Goal: Obtain resource: Download file/media

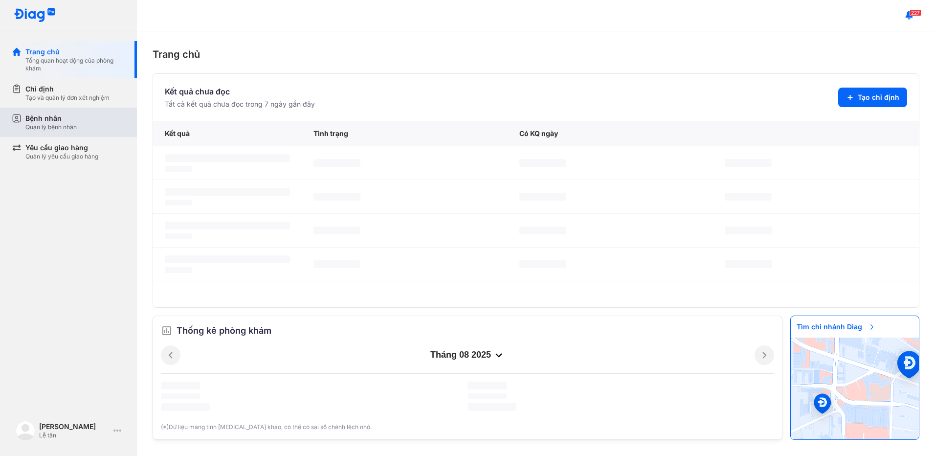
click at [74, 118] on div "Bệnh nhân" at bounding box center [50, 118] width 51 height 10
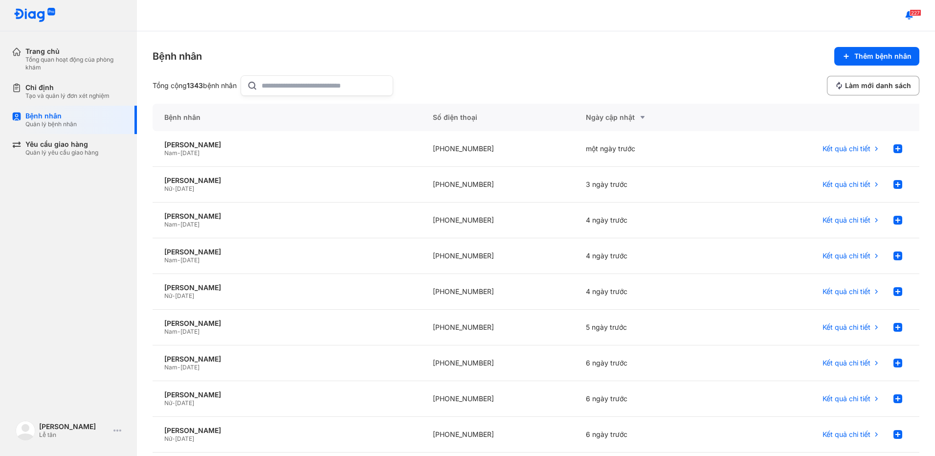
click at [281, 84] on input "text" at bounding box center [324, 86] width 125 height 20
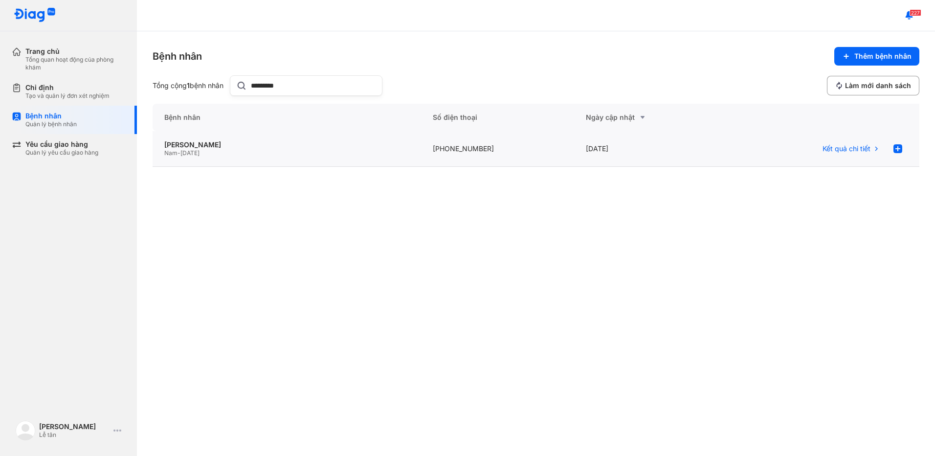
type input "*********"
click at [594, 148] on div "09/02/2025" at bounding box center [651, 149] width 154 height 36
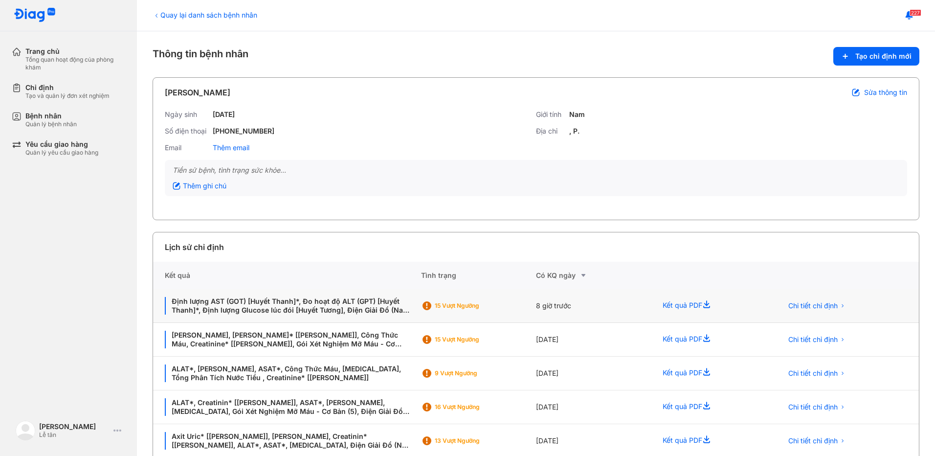
click at [544, 309] on div "8 giờ trước" at bounding box center [593, 306] width 115 height 34
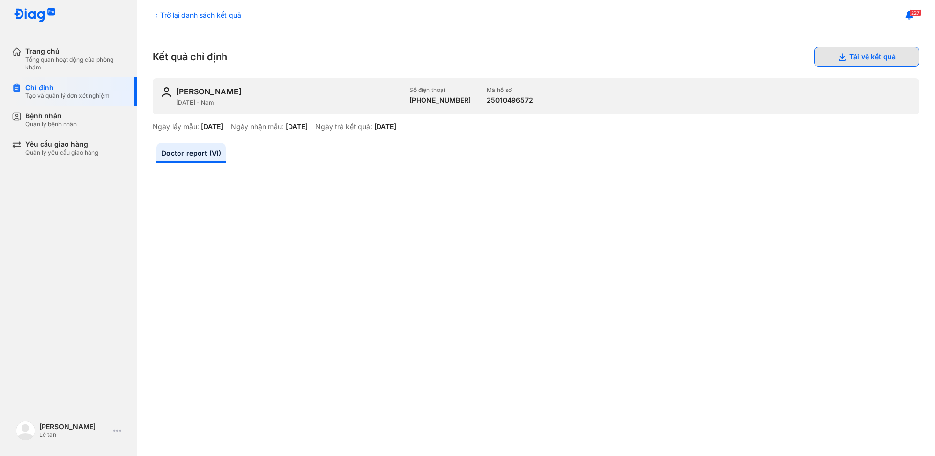
click at [828, 59] on button "Tải về kết quả" at bounding box center [866, 57] width 105 height 20
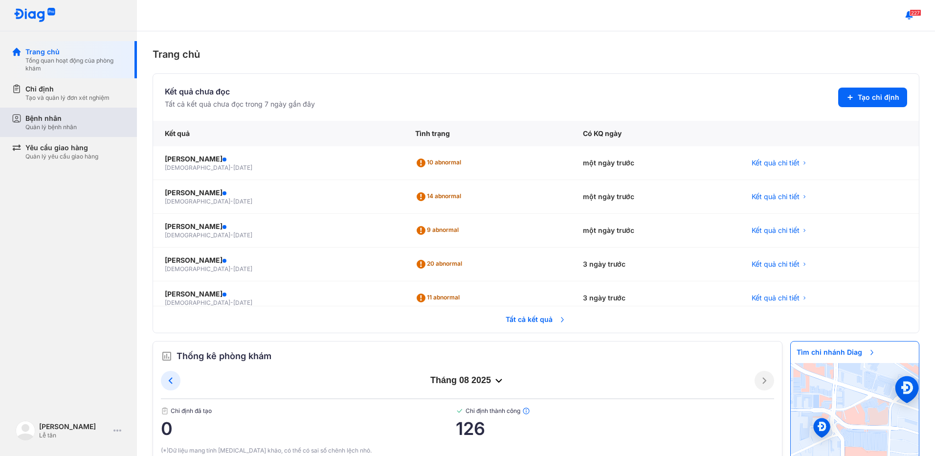
click at [87, 118] on div "Bệnh nhân Quản lý bệnh nhân" at bounding box center [75, 122] width 100 height 18
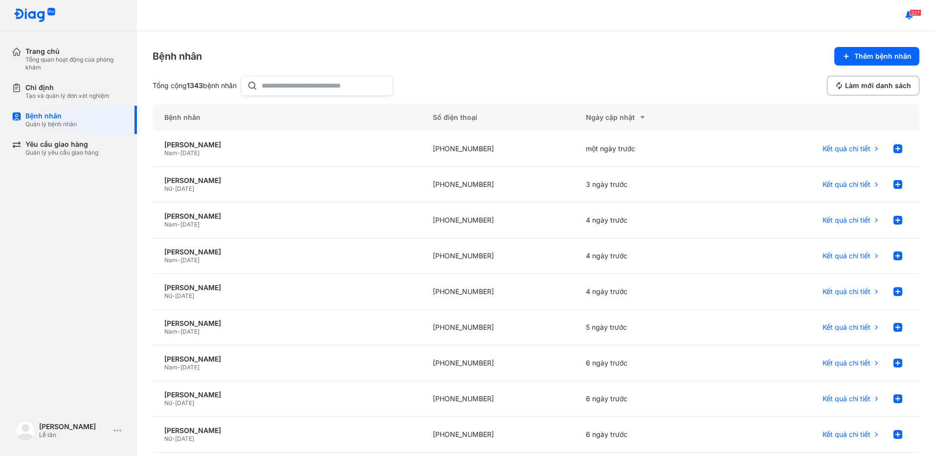
click at [310, 90] on input "text" at bounding box center [324, 86] width 125 height 20
type input "*"
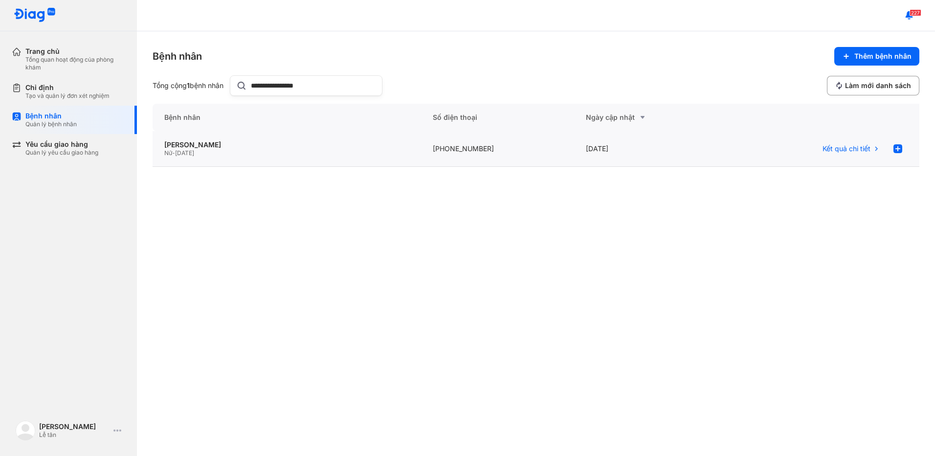
type input "**********"
click at [623, 154] on div "[DATE]" at bounding box center [651, 149] width 154 height 36
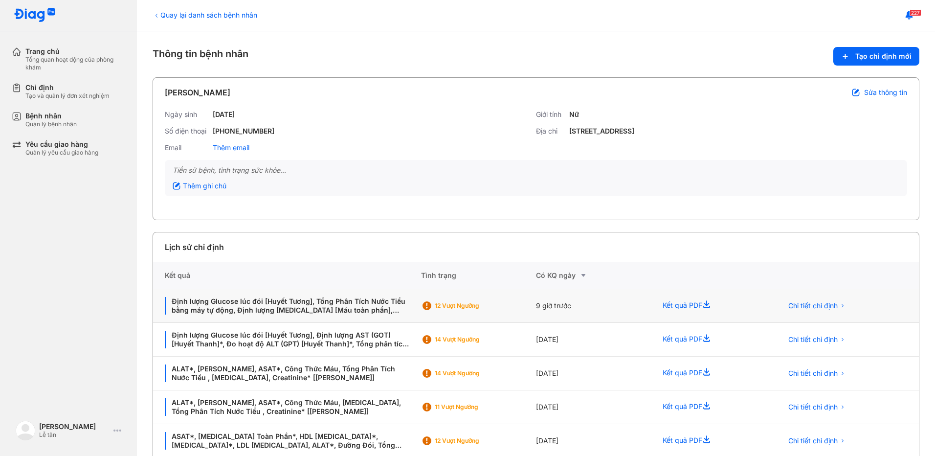
click at [536, 300] on div "9 giờ trước" at bounding box center [593, 306] width 115 height 34
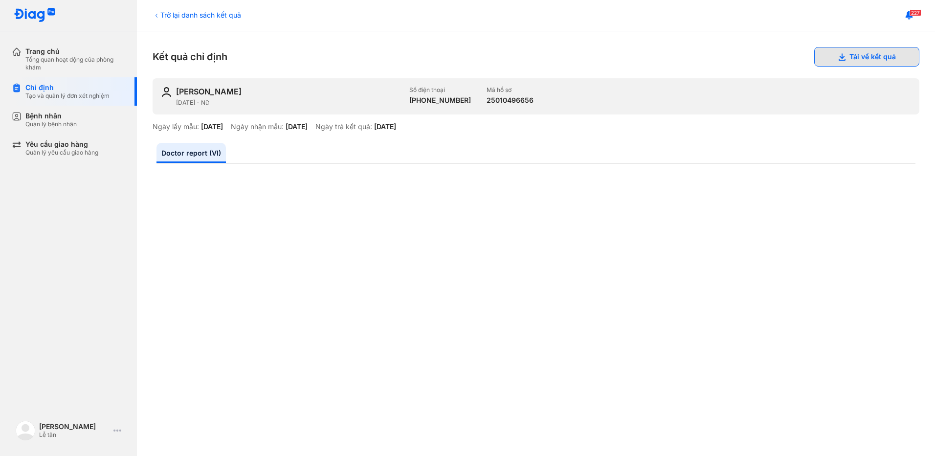
click at [864, 58] on button "Tải về kết quả" at bounding box center [866, 57] width 105 height 20
